Goal: Task Accomplishment & Management: Complete application form

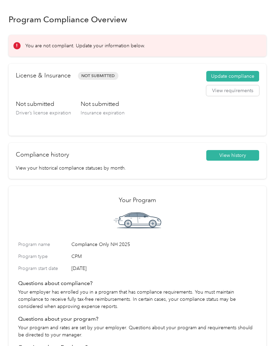
click at [241, 75] on button "Update compliance" at bounding box center [232, 76] width 53 height 11
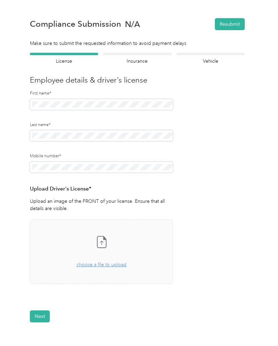
scroll to position [24, 0]
click at [106, 262] on span "choose a file to upload" at bounding box center [101, 265] width 50 height 6
click at [154, 306] on button "View" at bounding box center [155, 304] width 11 height 5
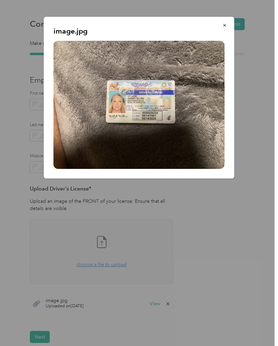
click at [224, 25] on icon "button" at bounding box center [224, 25] width 5 height 5
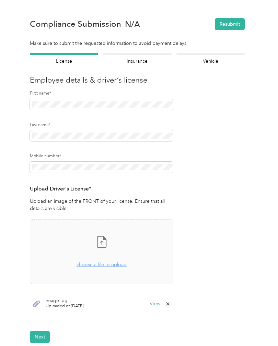
click at [170, 306] on icon at bounding box center [167, 304] width 5 height 5
click at [153, 308] on button "Yes" at bounding box center [152, 308] width 13 height 11
click at [111, 266] on span "choose a file to upload" at bounding box center [101, 265] width 50 height 6
click at [42, 333] on button "Next" at bounding box center [40, 337] width 20 height 12
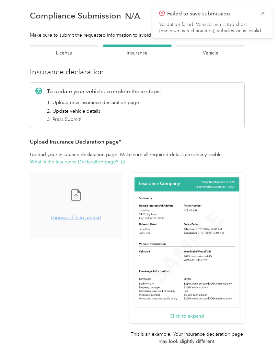
scroll to position [9, 0]
click at [93, 218] on span "choose a file to upload" at bounding box center [76, 218] width 50 height 6
click at [101, 221] on div "Drag and drop your file here, or choose a file to upload" at bounding box center [76, 214] width 50 height 15
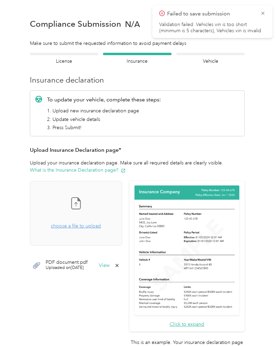
scroll to position [0, 0]
click at [265, 13] on icon at bounding box center [262, 13] width 5 height 6
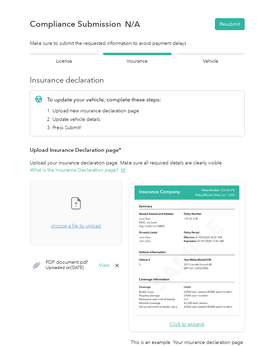
click at [232, 24] on button "Resubmit" at bounding box center [230, 24] width 30 height 12
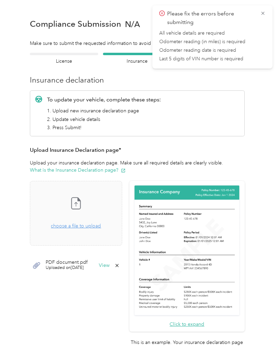
click at [262, 14] on icon at bounding box center [262, 13] width 5 height 6
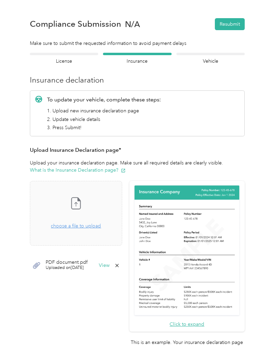
click at [211, 60] on h4 "Vehicle" at bounding box center [210, 61] width 68 height 7
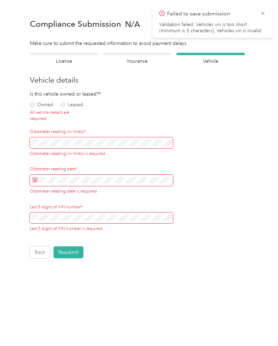
click at [33, 106] on label "Owned" at bounding box center [41, 105] width 23 height 5
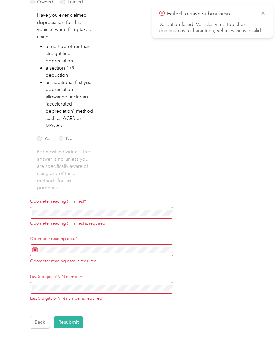
scroll to position [103, 0]
click at [63, 141] on label "No" at bounding box center [66, 139] width 14 height 5
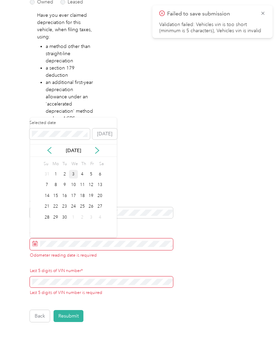
click at [74, 174] on div "3" at bounding box center [73, 174] width 9 height 9
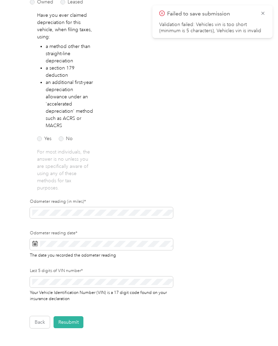
click at [69, 318] on button "Resubmit" at bounding box center [69, 323] width 30 height 12
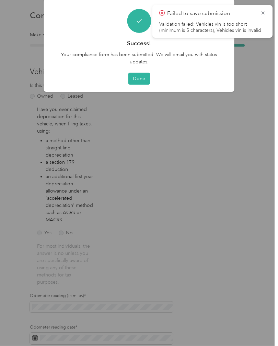
scroll to position [0, 0]
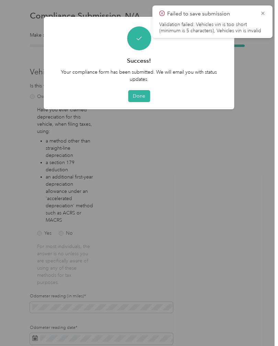
click at [138, 96] on button "Done" at bounding box center [139, 96] width 22 height 12
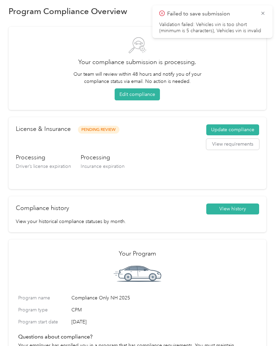
click at [264, 15] on icon at bounding box center [262, 13] width 3 height 3
